Goal: Information Seeking & Learning: Learn about a topic

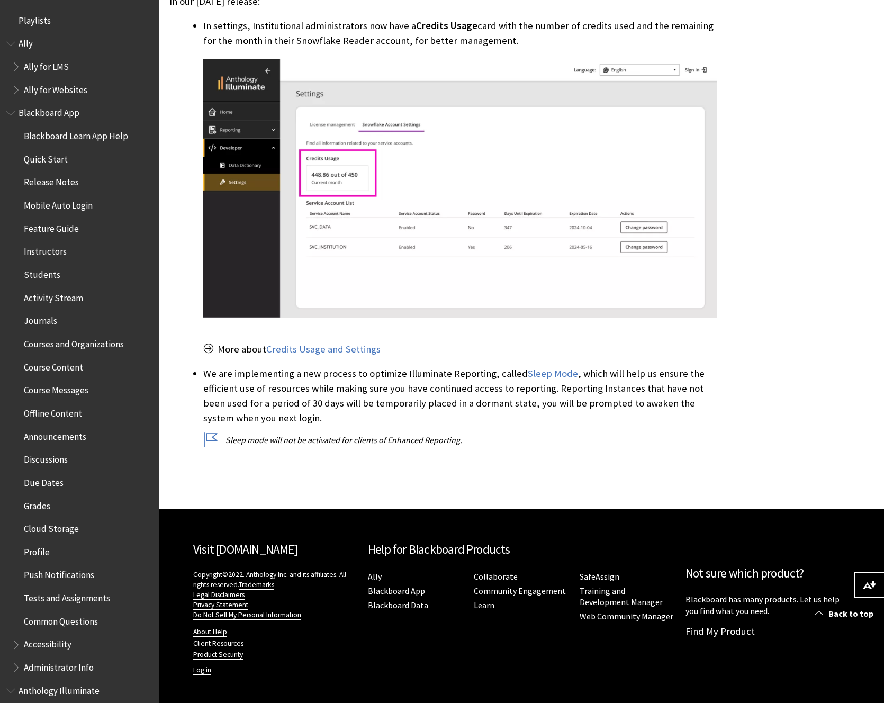
scroll to position [326, 0]
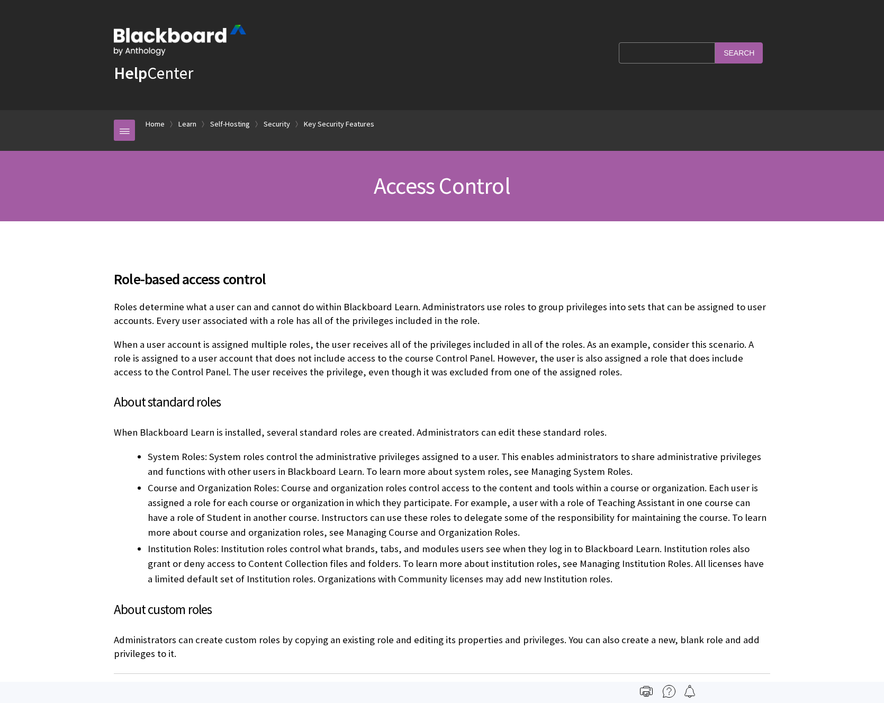
scroll to position [1419, 0]
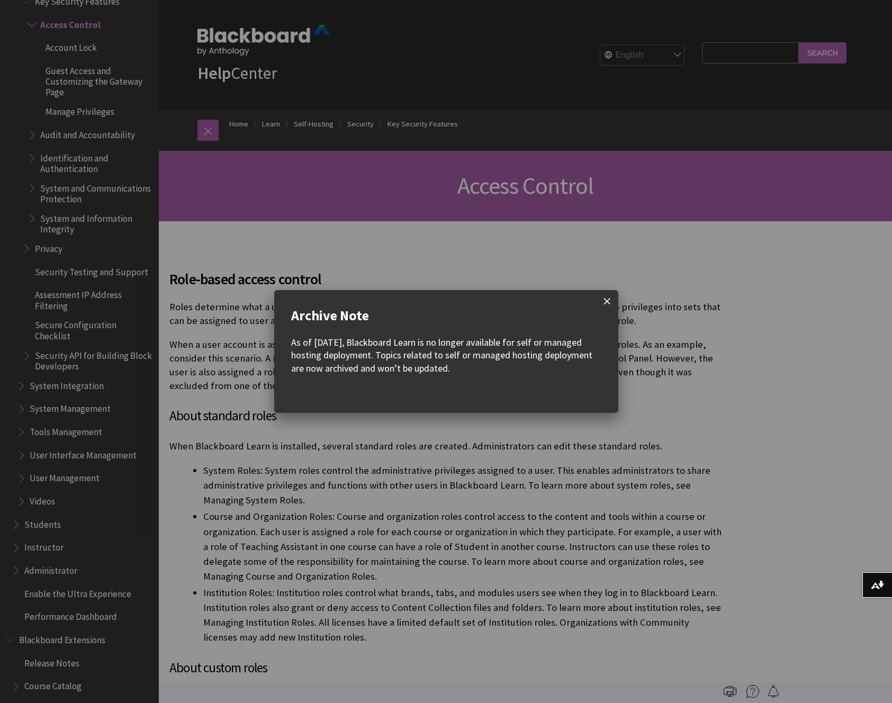
click at [611, 297] on span at bounding box center [607, 301] width 22 height 22
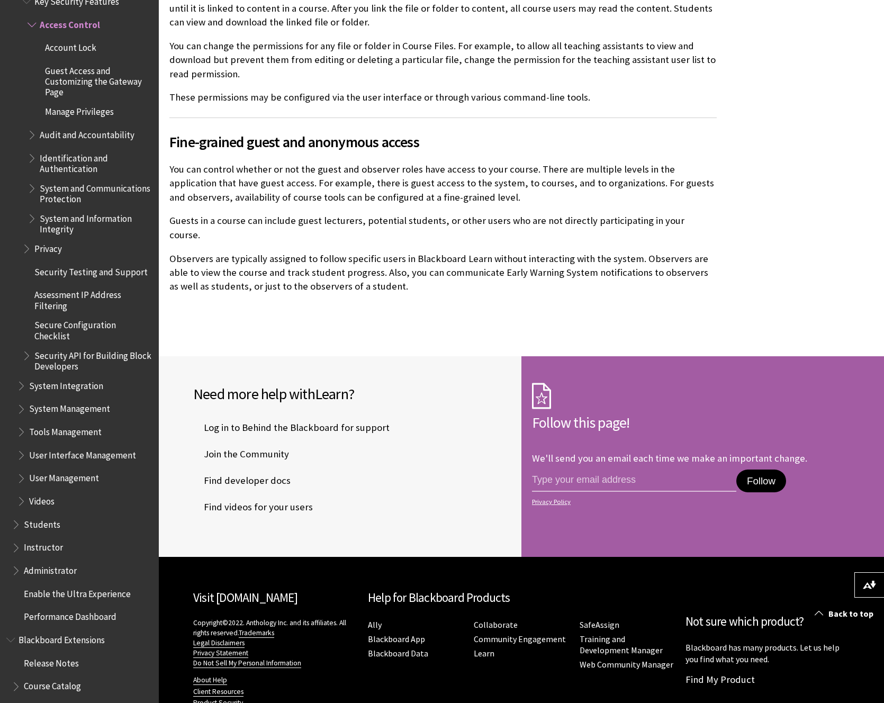
scroll to position [1047, 0]
